Goal: Information Seeking & Learning: Check status

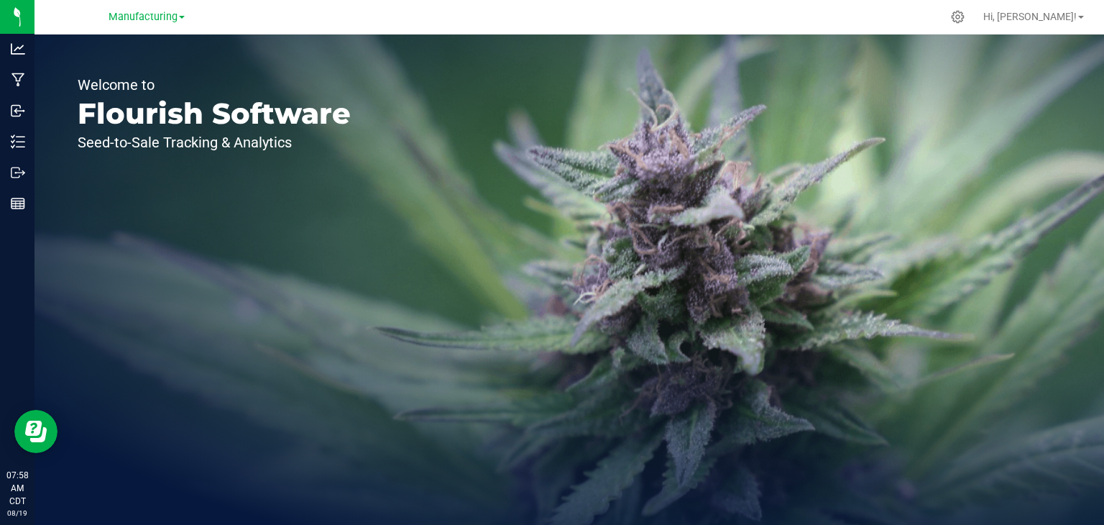
click at [157, 24] on div "Manufacturing" at bounding box center [147, 16] width 76 height 17
click at [170, 15] on span "Manufacturing" at bounding box center [143, 17] width 69 height 13
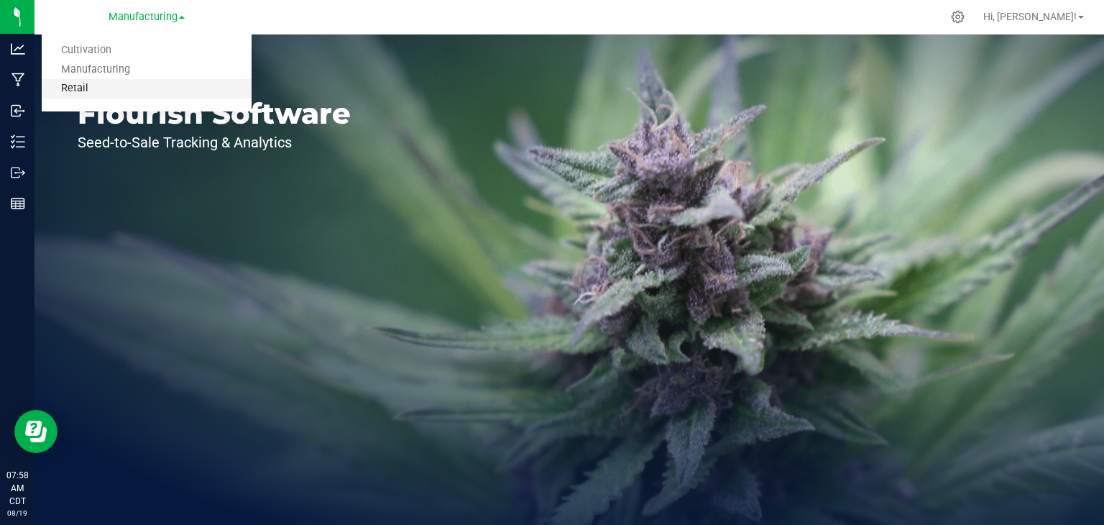
click at [142, 88] on link "Retail" at bounding box center [147, 88] width 210 height 19
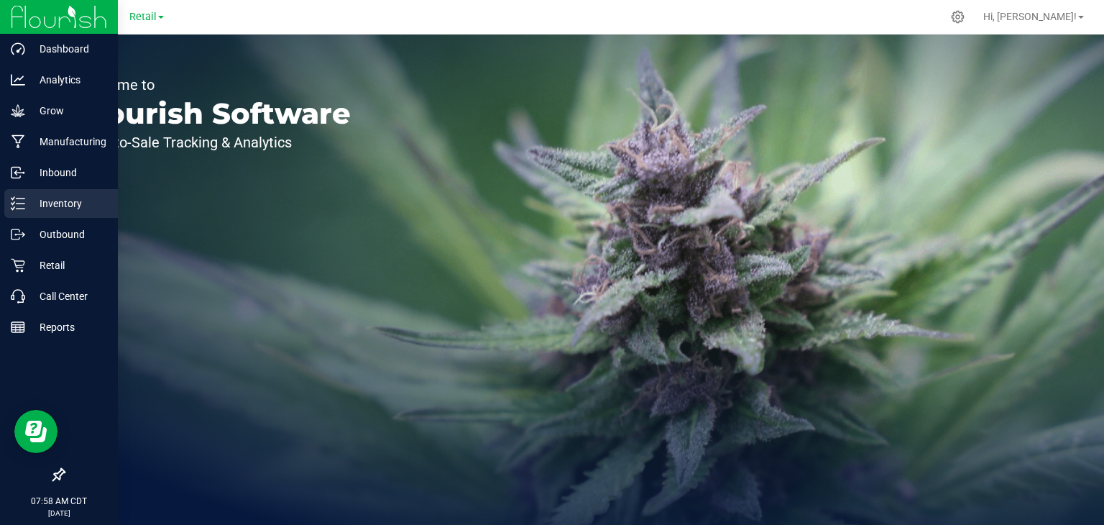
click at [33, 196] on p "Inventory" at bounding box center [68, 203] width 86 height 17
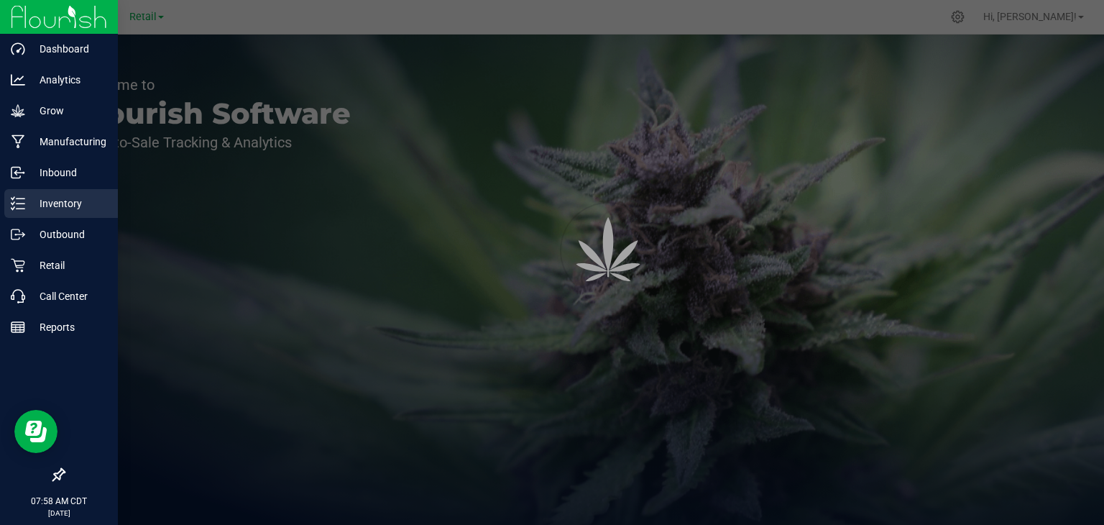
click at [33, 196] on p "Inventory" at bounding box center [68, 203] width 86 height 17
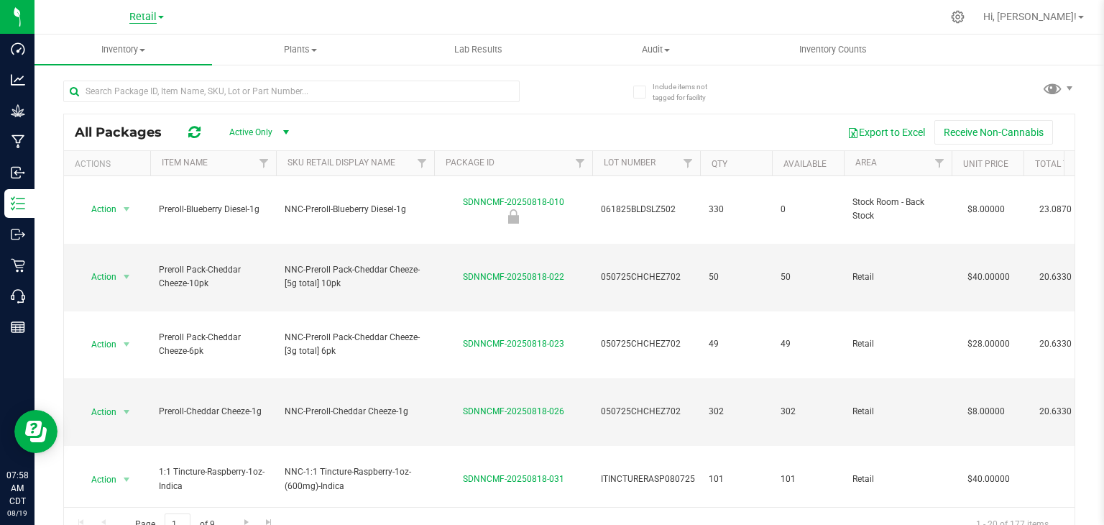
click at [151, 18] on span "Retail" at bounding box center [142, 17] width 27 height 13
click at [279, 16] on div at bounding box center [599, 17] width 684 height 28
click at [144, 50] on span at bounding box center [142, 50] width 6 height 3
click at [126, 83] on span "All packages" at bounding box center [83, 86] width 98 height 12
click at [126, 93] on input "text" at bounding box center [291, 91] width 456 height 22
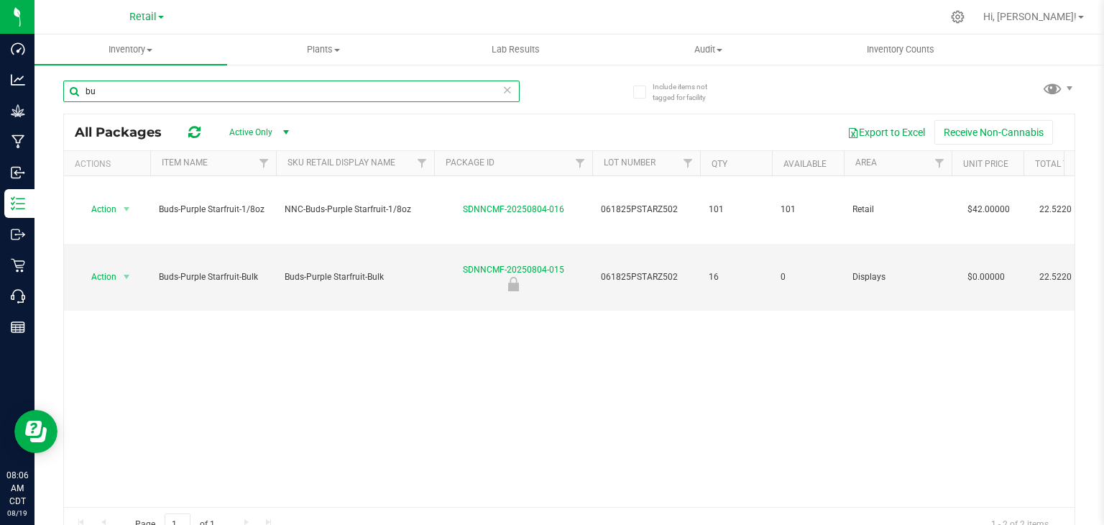
type input "b"
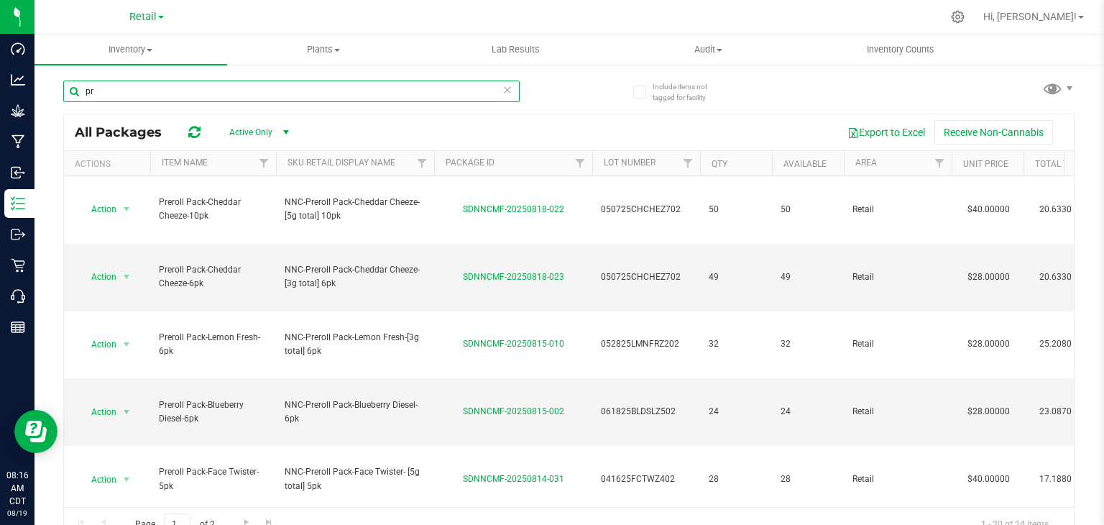
type input "p"
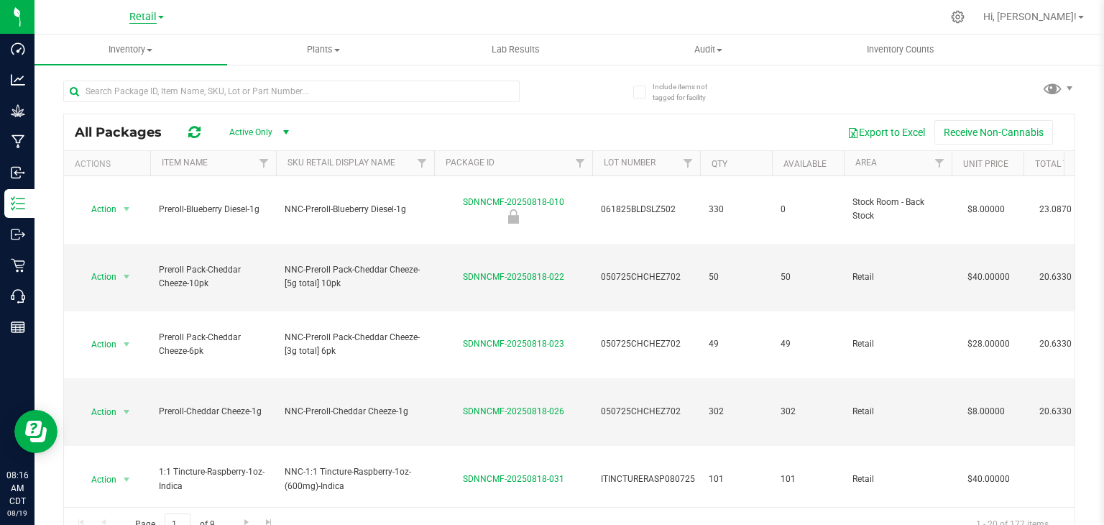
click at [152, 13] on span "Retail" at bounding box center [142, 17] width 27 height 13
click at [144, 77] on link "Manufacturing" at bounding box center [147, 69] width 210 height 19
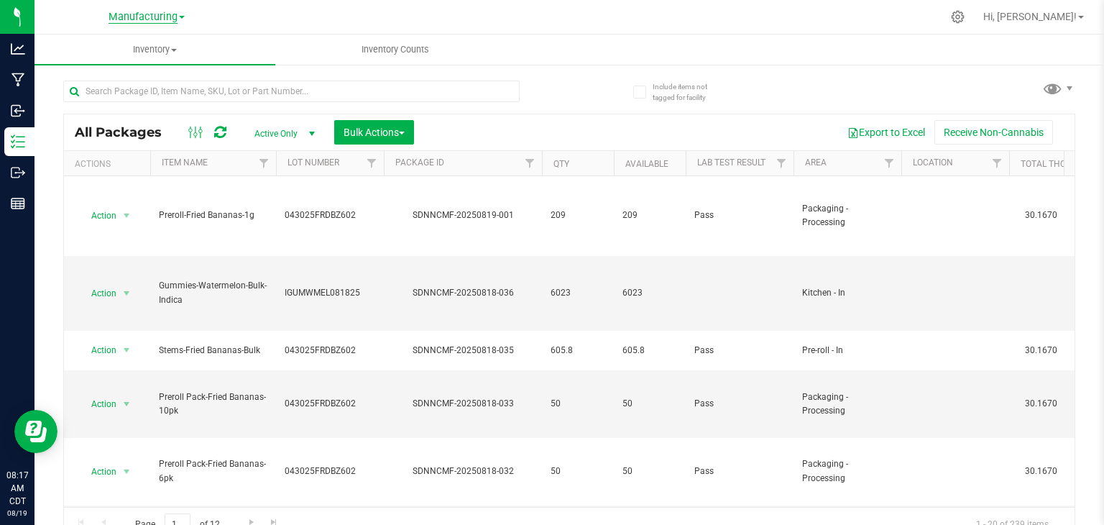
click at [162, 22] on span "Manufacturing" at bounding box center [143, 17] width 69 height 13
click at [83, 91] on link "Retail" at bounding box center [147, 88] width 210 height 19
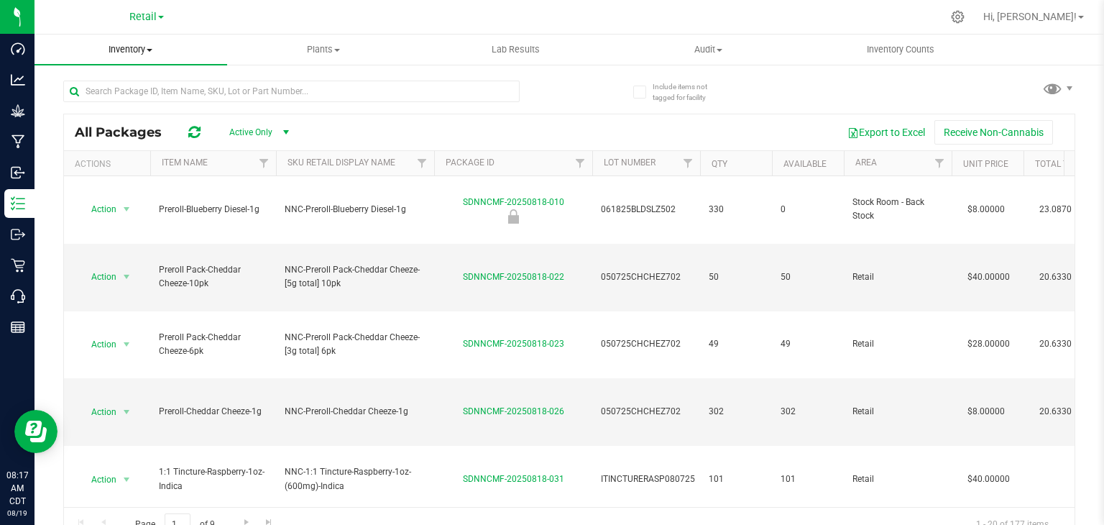
click at [135, 46] on span "Inventory" at bounding box center [130, 49] width 193 height 13
click at [121, 85] on span "All packages" at bounding box center [83, 86] width 98 height 12
click at [121, 85] on input "text" at bounding box center [291, 91] width 456 height 22
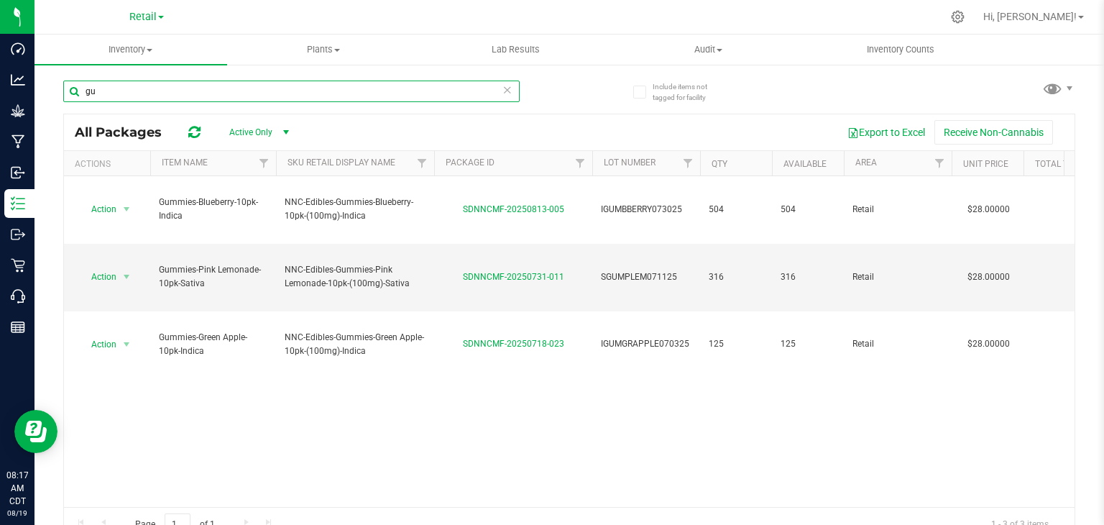
type input "g"
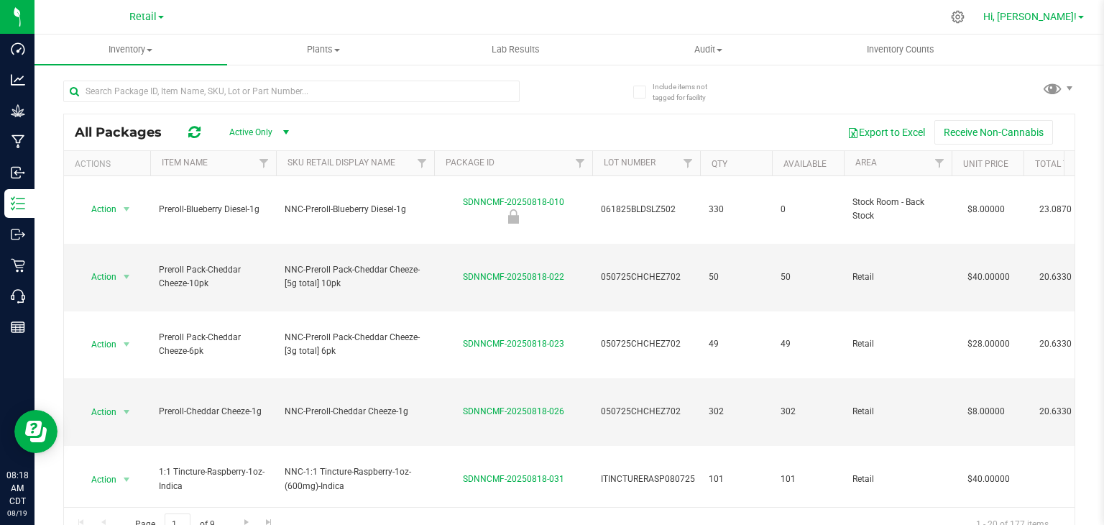
click at [1082, 16] on span at bounding box center [1081, 17] width 6 height 3
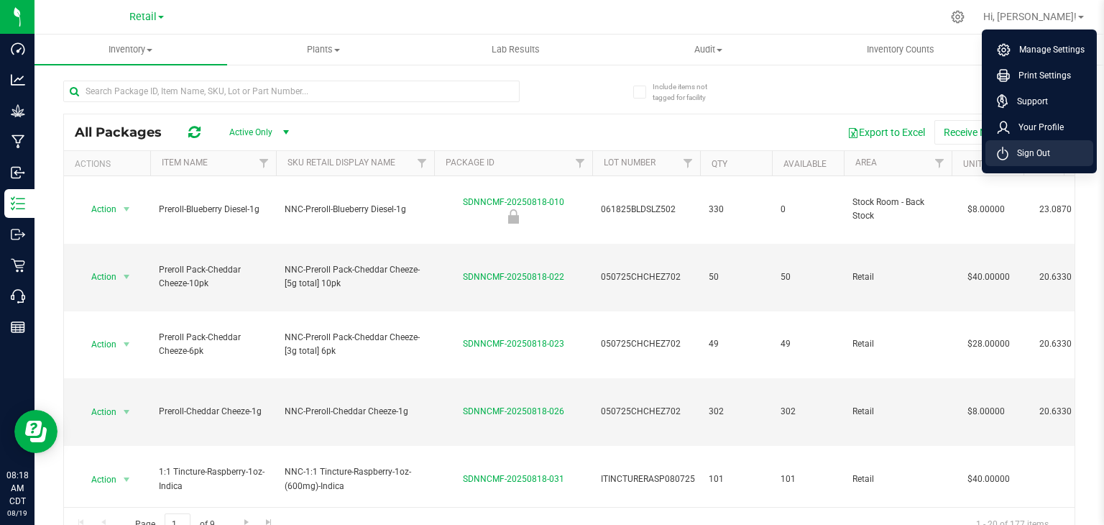
click at [1049, 147] on li "Sign Out" at bounding box center [1039, 153] width 108 height 26
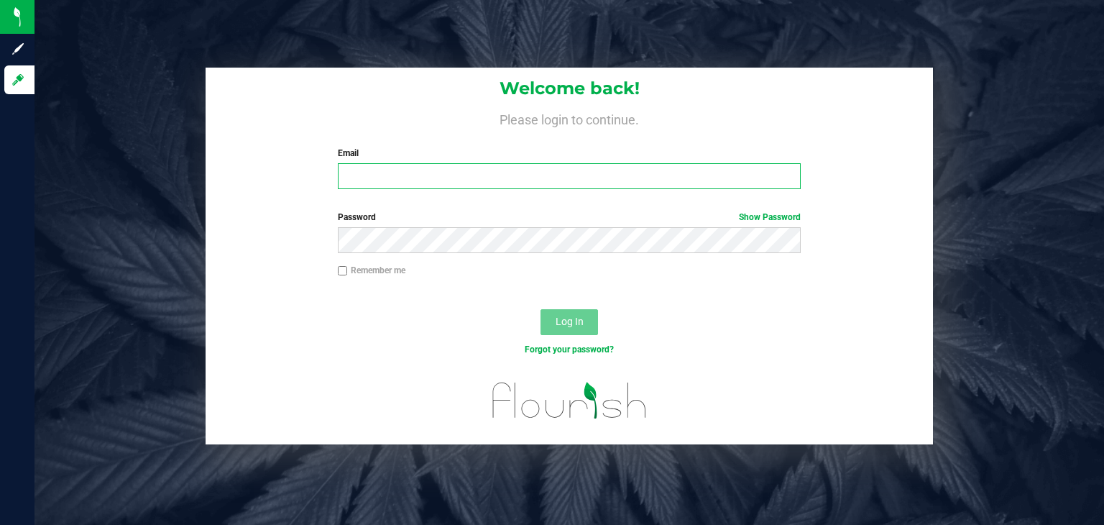
type input "[PERSON_NAME][EMAIL_ADDRESS][PERSON_NAME][DOMAIN_NAME]"
